Goal: Information Seeking & Learning: Learn about a topic

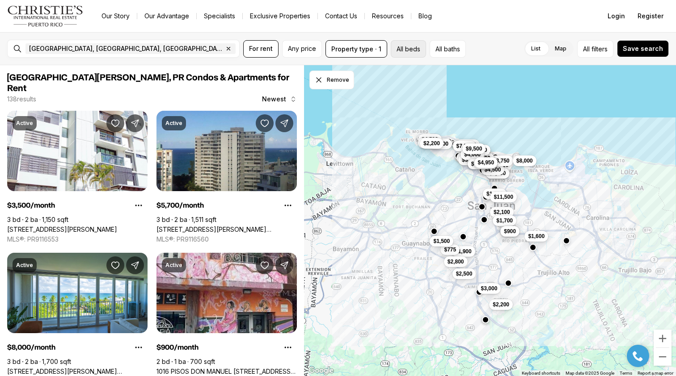
click at [412, 50] on button "All beds" at bounding box center [408, 48] width 35 height 17
click at [483, 42] on div "List Map List Map All filters Save search" at bounding box center [568, 48] width 199 height 17
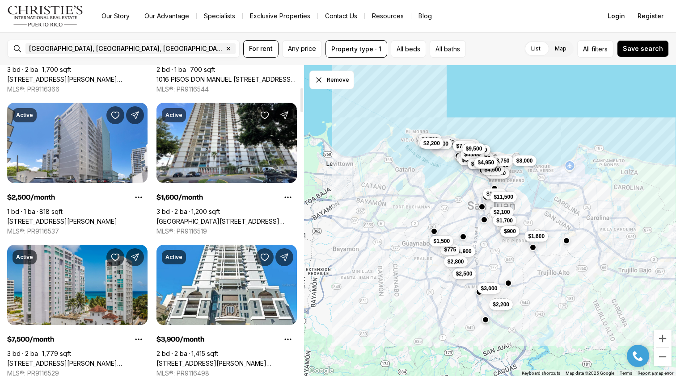
scroll to position [281, 0]
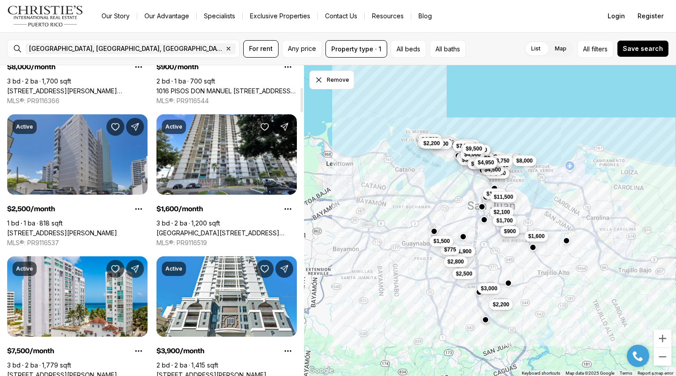
click at [97, 229] on link "14 CALLE MARSEILLES, SAN JUAN PR, 00907" at bounding box center [62, 233] width 110 height 8
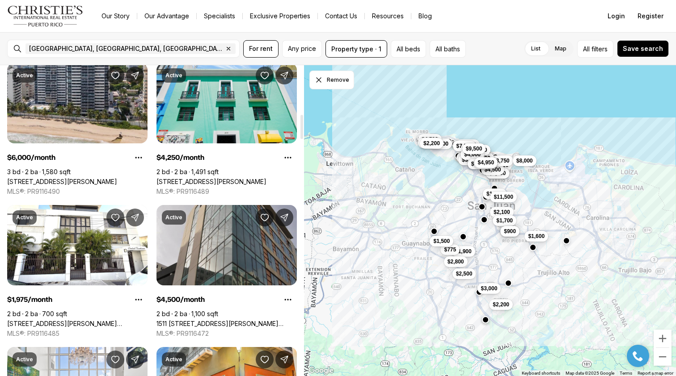
scroll to position [626, 0]
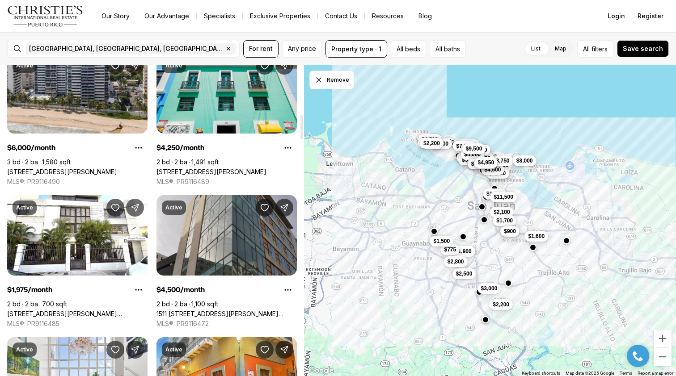
click at [197, 310] on link "1511 AVENIDA JUAN PONCE DE LEÓN CIUDADELA TORRE 800 #861, SAN JUAN PR, 00909" at bounding box center [226, 314] width 140 height 8
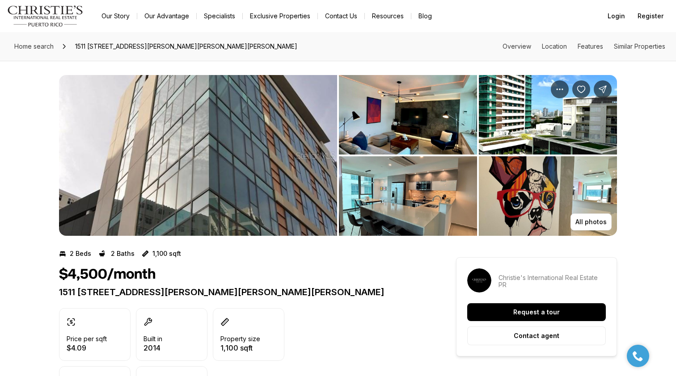
click at [309, 147] on img "View image gallery" at bounding box center [198, 155] width 278 height 161
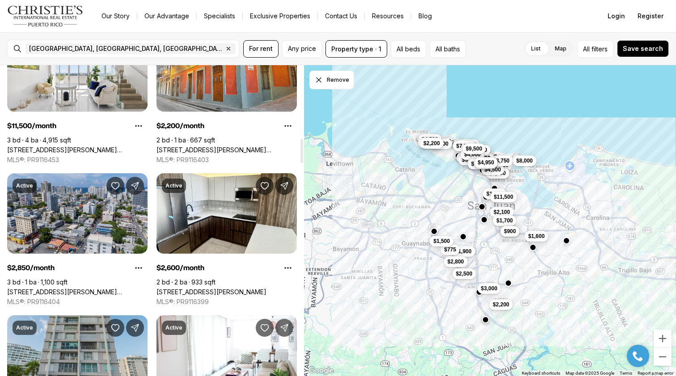
scroll to position [936, 0]
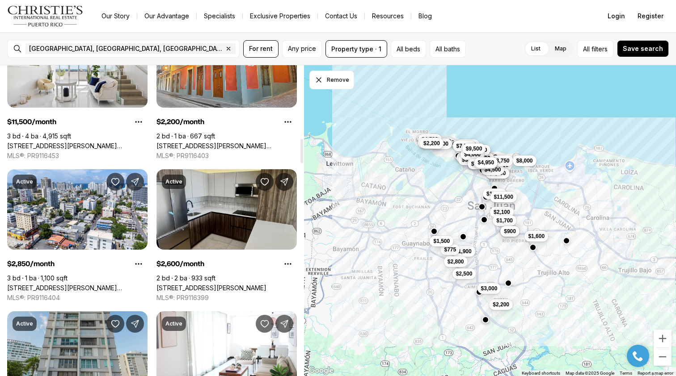
click at [214, 284] on link "[STREET_ADDRESS][PERSON_NAME]" at bounding box center [211, 288] width 110 height 8
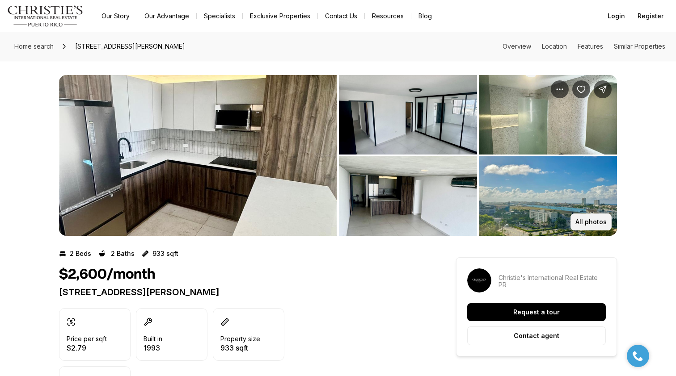
click at [583, 217] on button "All photos" at bounding box center [590, 222] width 41 height 17
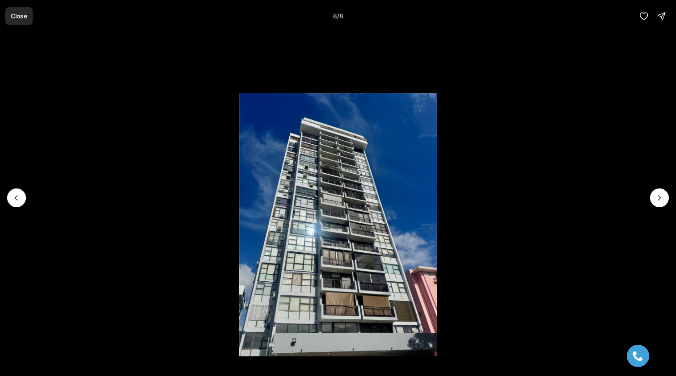
click at [24, 13] on p "Close" at bounding box center [19, 16] width 17 height 7
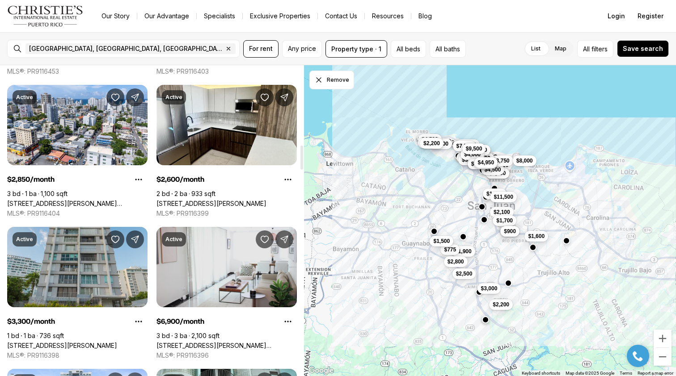
scroll to position [1022, 0]
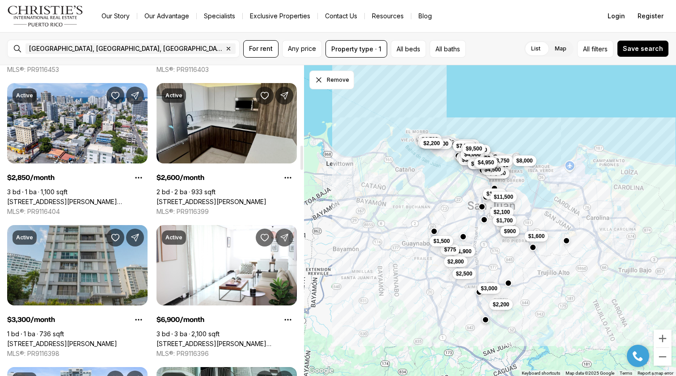
click at [197, 198] on link "[STREET_ADDRESS][PERSON_NAME]" at bounding box center [211, 202] width 110 height 8
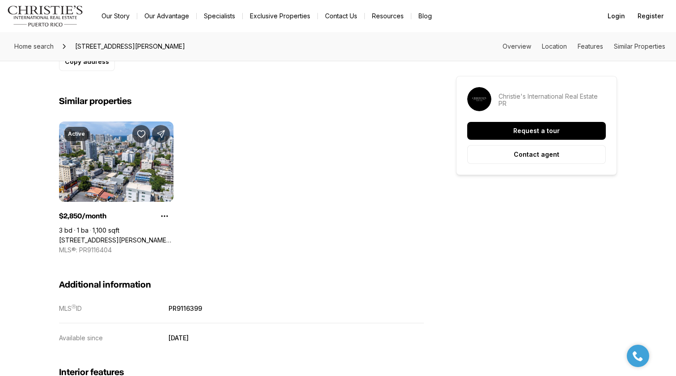
scroll to position [687, 0]
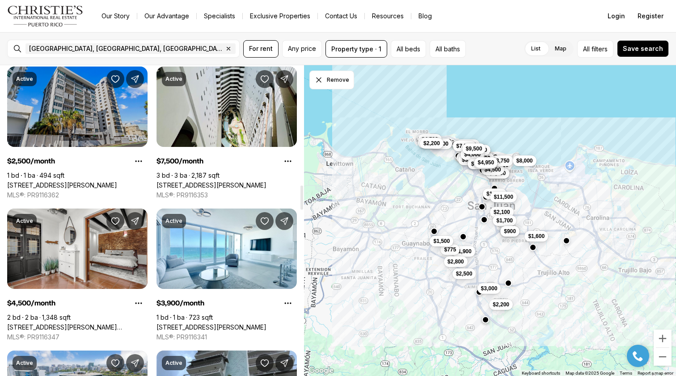
scroll to position [1608, 0]
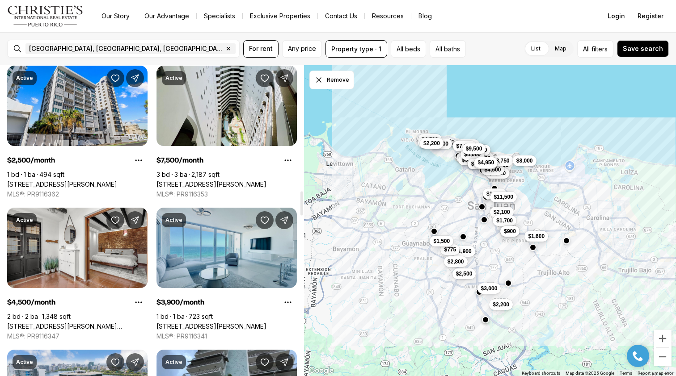
click at [248, 323] on link "[STREET_ADDRESS][PERSON_NAME]" at bounding box center [211, 327] width 110 height 8
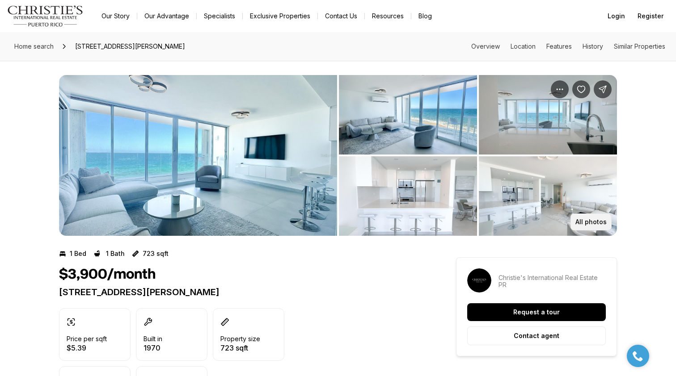
click at [588, 223] on p "All photos" at bounding box center [590, 221] width 31 height 7
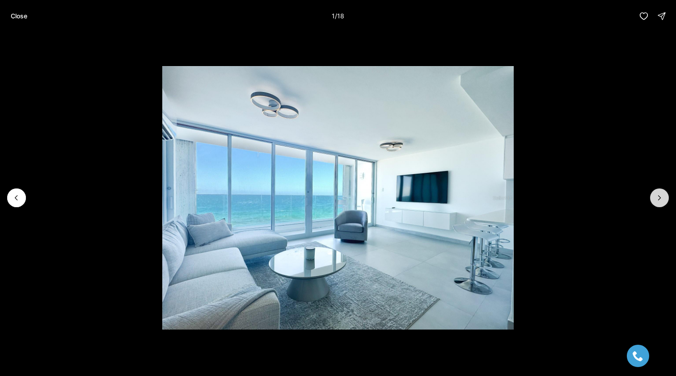
click at [661, 202] on icon "Next slide" at bounding box center [659, 197] width 9 height 9
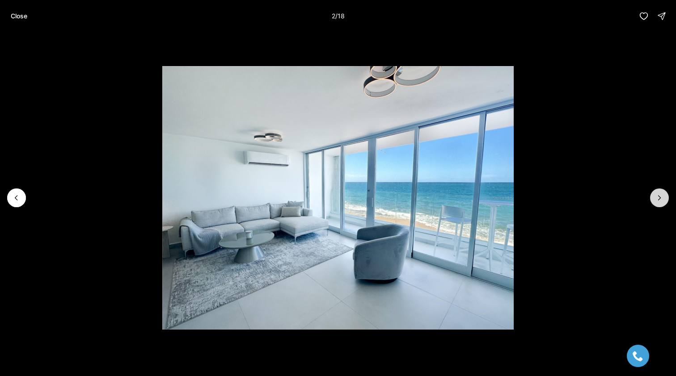
click at [659, 199] on icon "Next slide" at bounding box center [659, 198] width 2 height 4
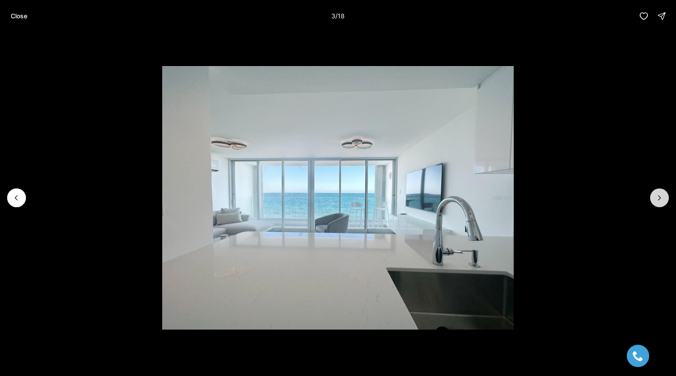
click at [659, 199] on icon "Next slide" at bounding box center [659, 198] width 2 height 4
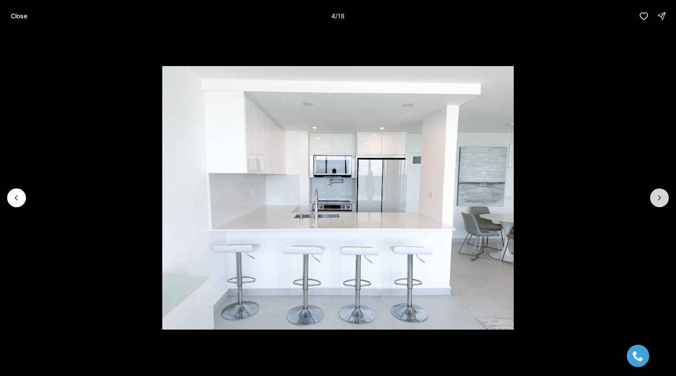
click at [659, 199] on icon "Next slide" at bounding box center [659, 198] width 2 height 4
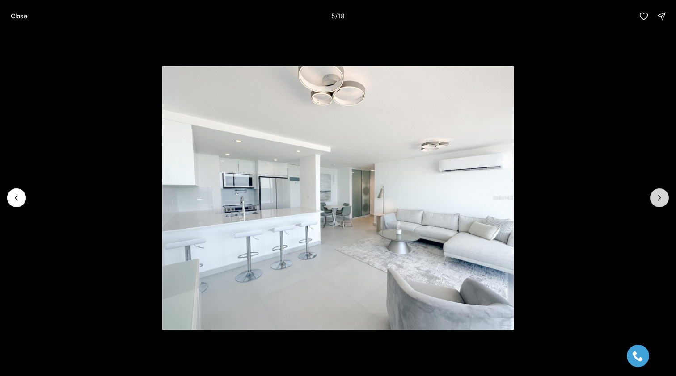
click at [659, 199] on icon "Next slide" at bounding box center [659, 198] width 2 height 4
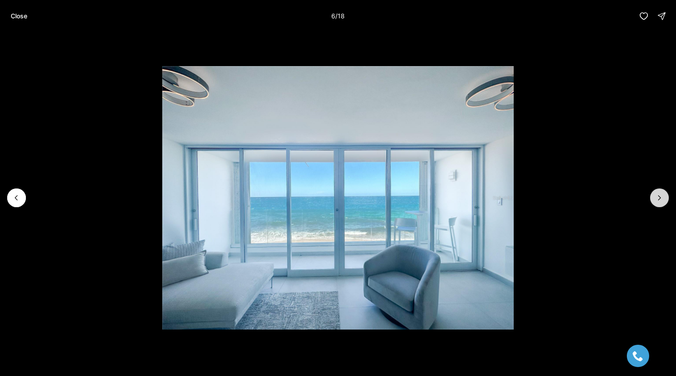
click at [659, 199] on icon "Next slide" at bounding box center [659, 198] width 2 height 4
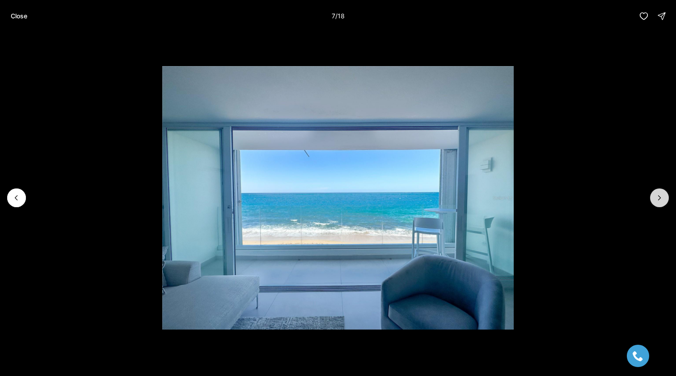
click at [659, 199] on icon "Next slide" at bounding box center [659, 198] width 2 height 4
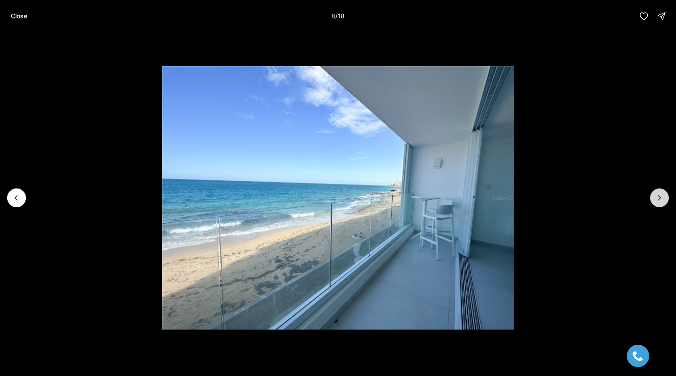
click at [659, 199] on icon "Next slide" at bounding box center [659, 198] width 2 height 4
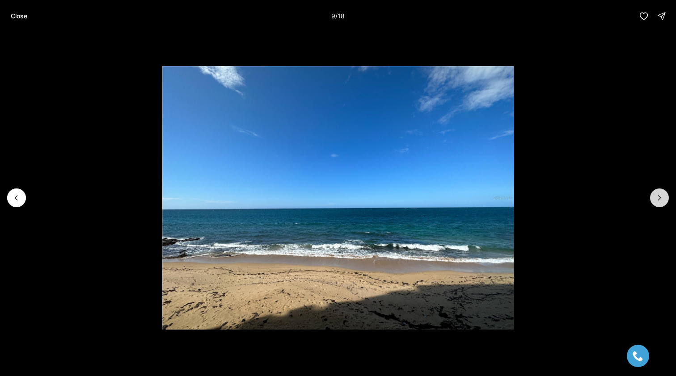
click at [659, 199] on icon "Next slide" at bounding box center [659, 198] width 2 height 4
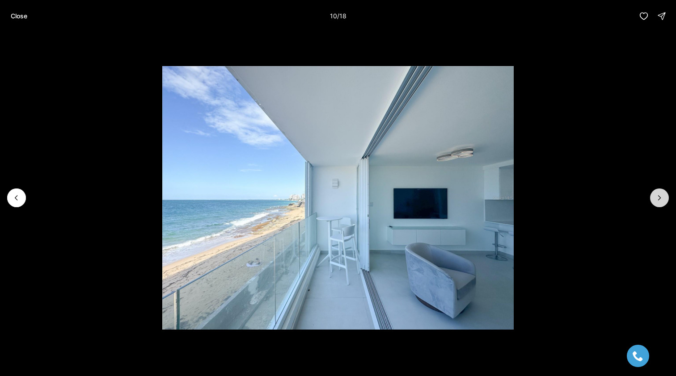
click at [659, 199] on icon "Next slide" at bounding box center [659, 198] width 2 height 4
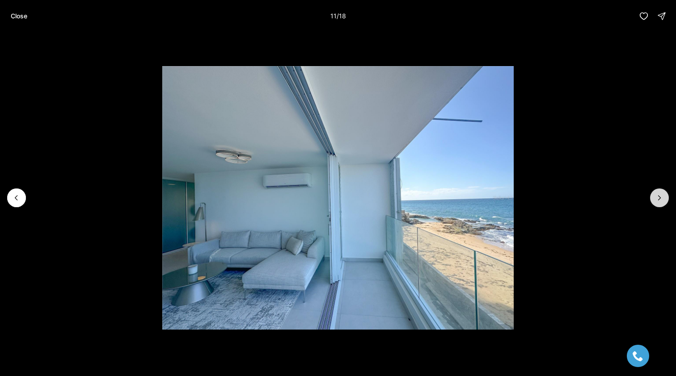
click at [659, 199] on icon "Next slide" at bounding box center [659, 198] width 2 height 4
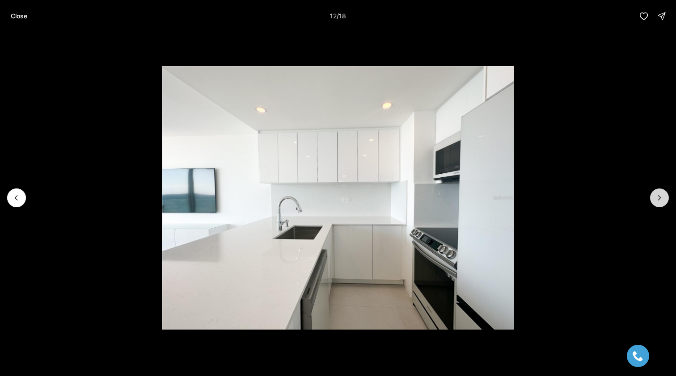
click at [659, 199] on icon "Next slide" at bounding box center [659, 198] width 2 height 4
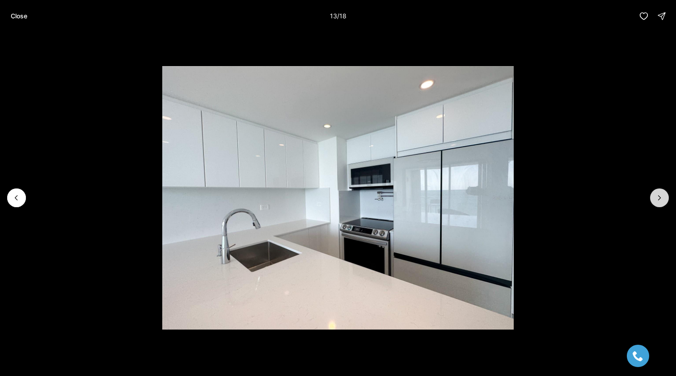
click at [659, 199] on icon "Next slide" at bounding box center [659, 198] width 2 height 4
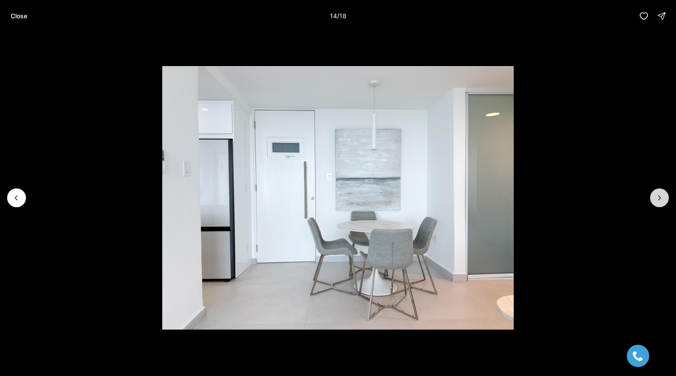
click at [659, 199] on icon "Next slide" at bounding box center [659, 198] width 2 height 4
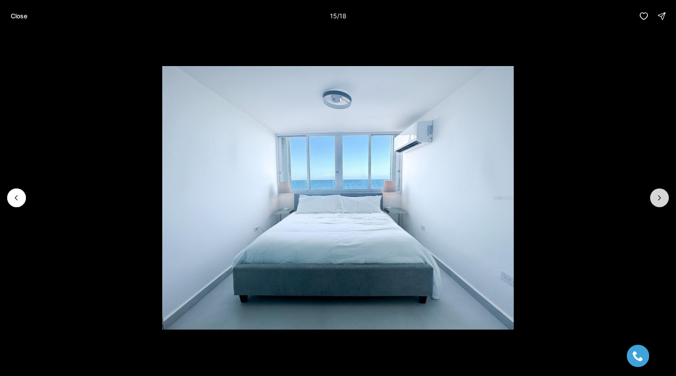
click at [659, 199] on icon "Next slide" at bounding box center [659, 198] width 2 height 4
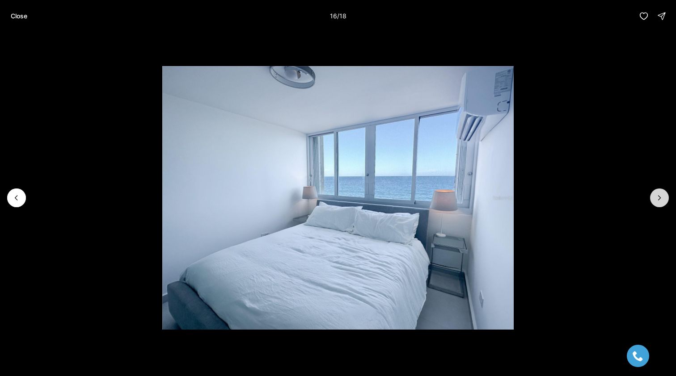
click at [659, 199] on icon "Next slide" at bounding box center [659, 198] width 2 height 4
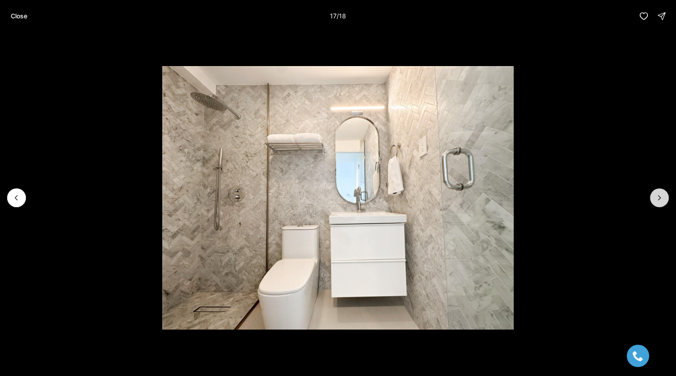
click at [659, 199] on icon "Next slide" at bounding box center [659, 198] width 2 height 4
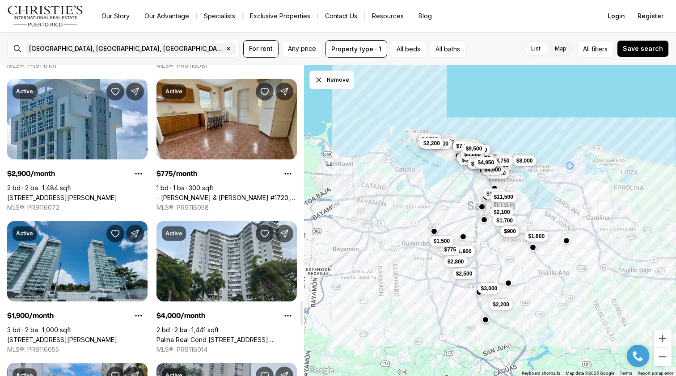
scroll to position [3015, 0]
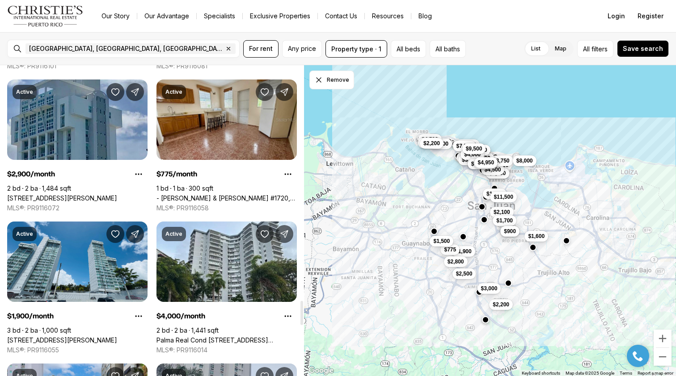
click at [85, 194] on link "[STREET_ADDRESS][PERSON_NAME]" at bounding box center [62, 198] width 110 height 8
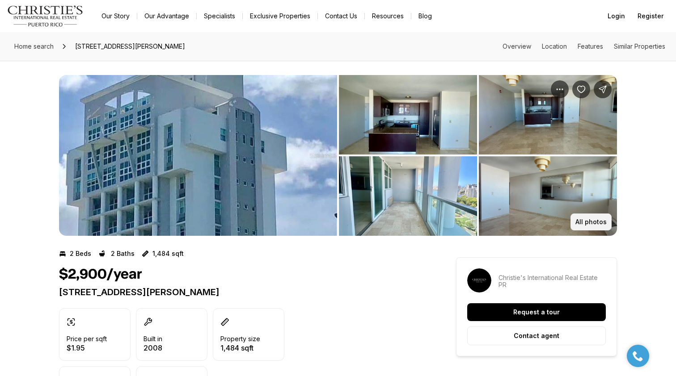
click at [595, 215] on button "All photos" at bounding box center [590, 222] width 41 height 17
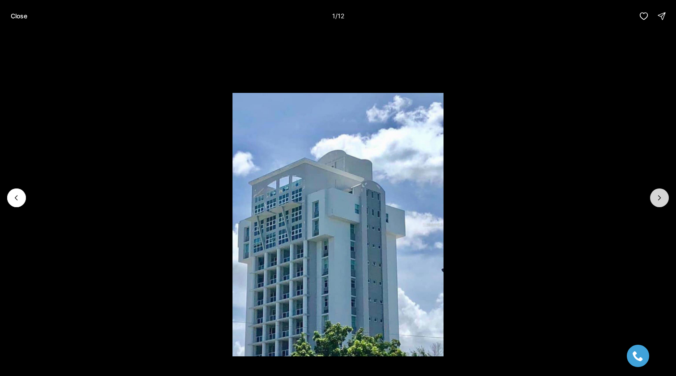
click at [659, 198] on icon "Next slide" at bounding box center [659, 198] width 2 height 4
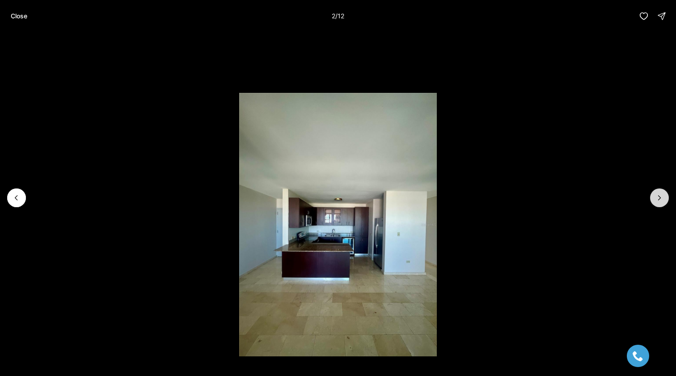
click at [659, 198] on icon "Next slide" at bounding box center [659, 198] width 2 height 4
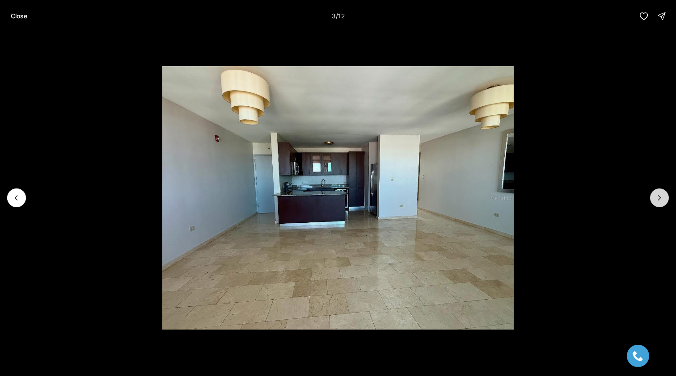
click at [660, 198] on icon "Next slide" at bounding box center [659, 198] width 2 height 4
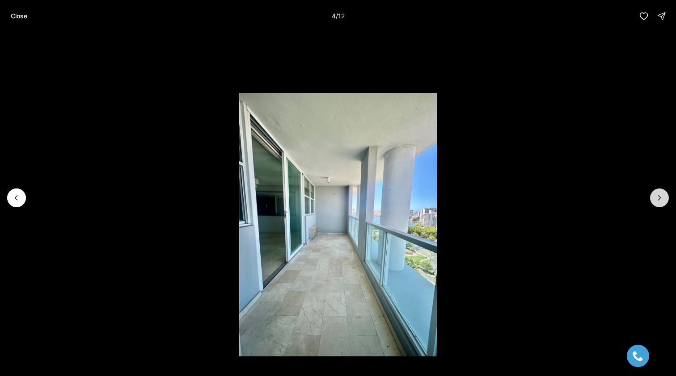
click at [660, 198] on icon "Next slide" at bounding box center [659, 198] width 2 height 4
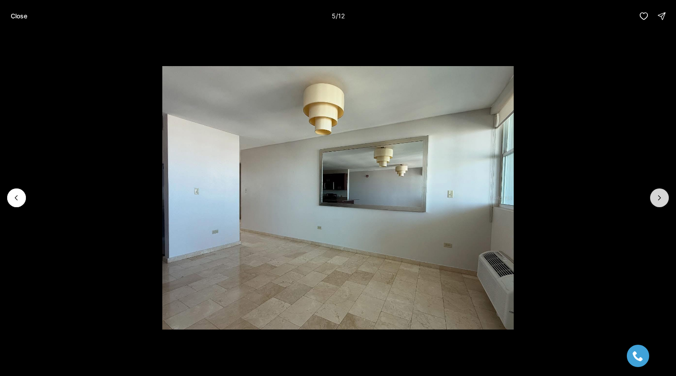
click at [660, 198] on icon "Next slide" at bounding box center [659, 198] width 2 height 4
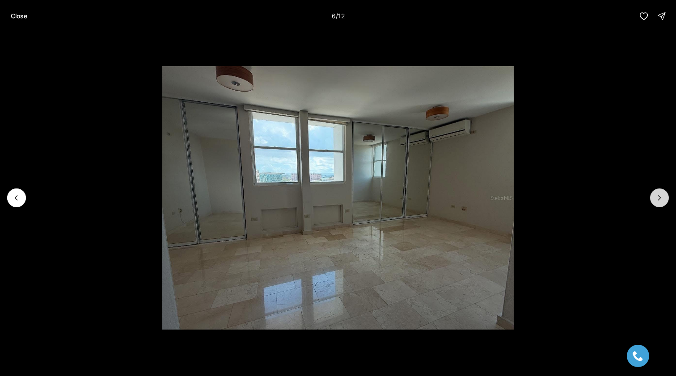
click at [660, 198] on icon "Next slide" at bounding box center [659, 198] width 2 height 4
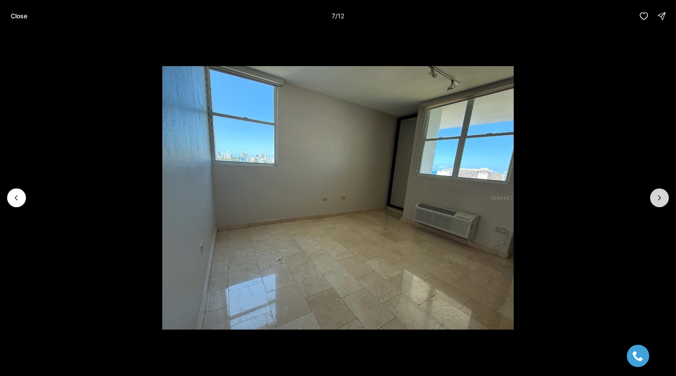
click at [660, 198] on icon "Next slide" at bounding box center [659, 198] width 2 height 4
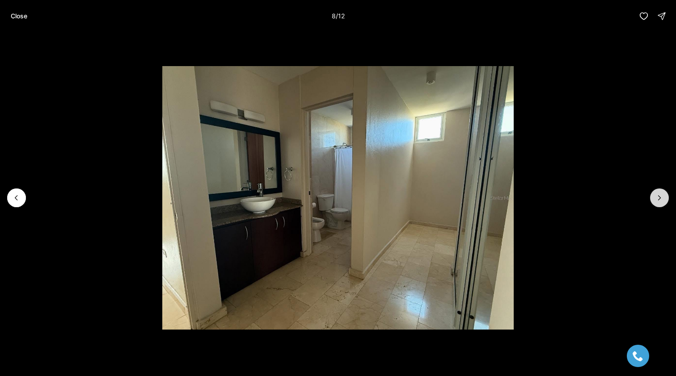
click at [660, 198] on icon "Next slide" at bounding box center [659, 198] width 2 height 4
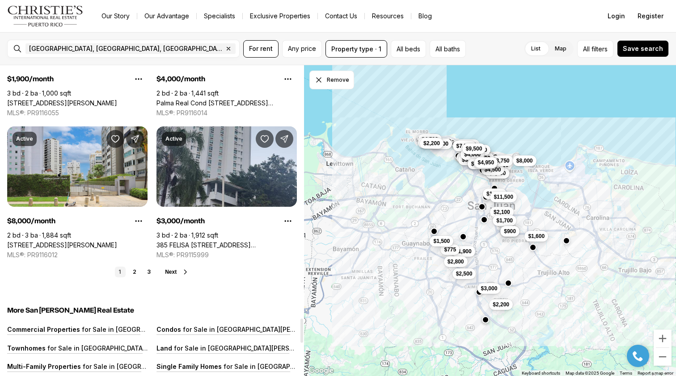
scroll to position [3254, 0]
